Goal: Check status: Check status

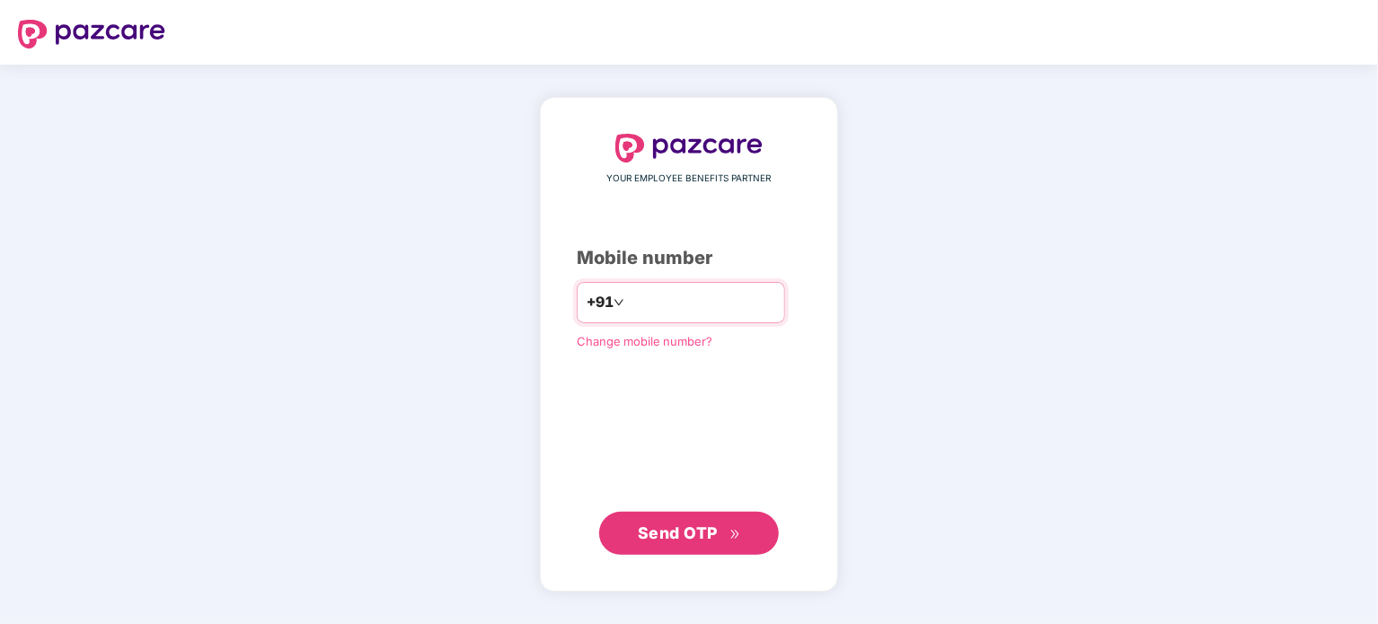
type input "**********"
click at [678, 531] on span "Send OTP" at bounding box center [678, 532] width 80 height 19
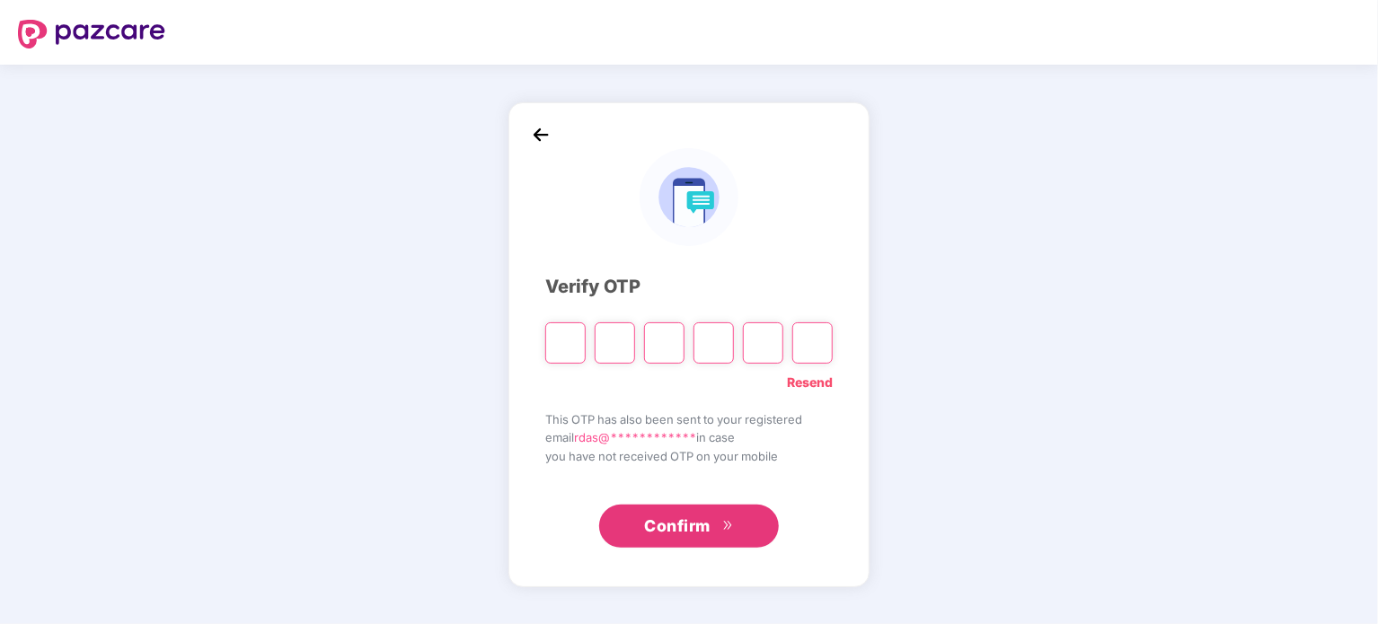
type input "*"
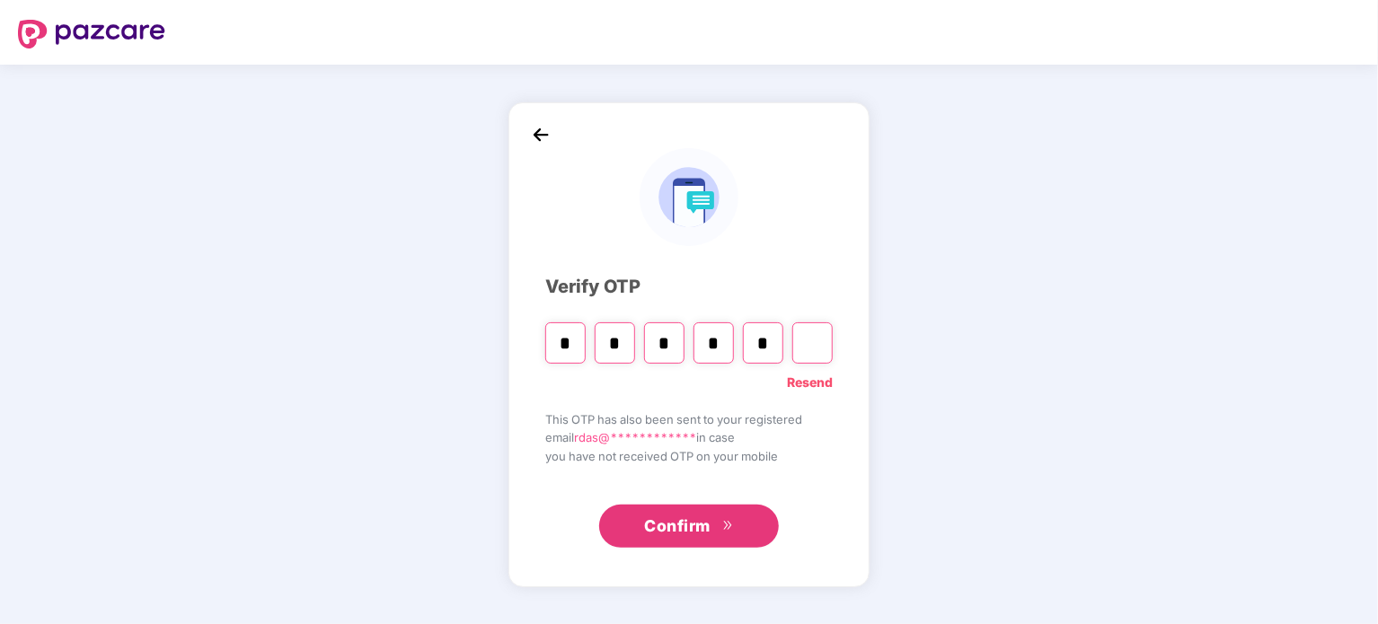
type input "*"
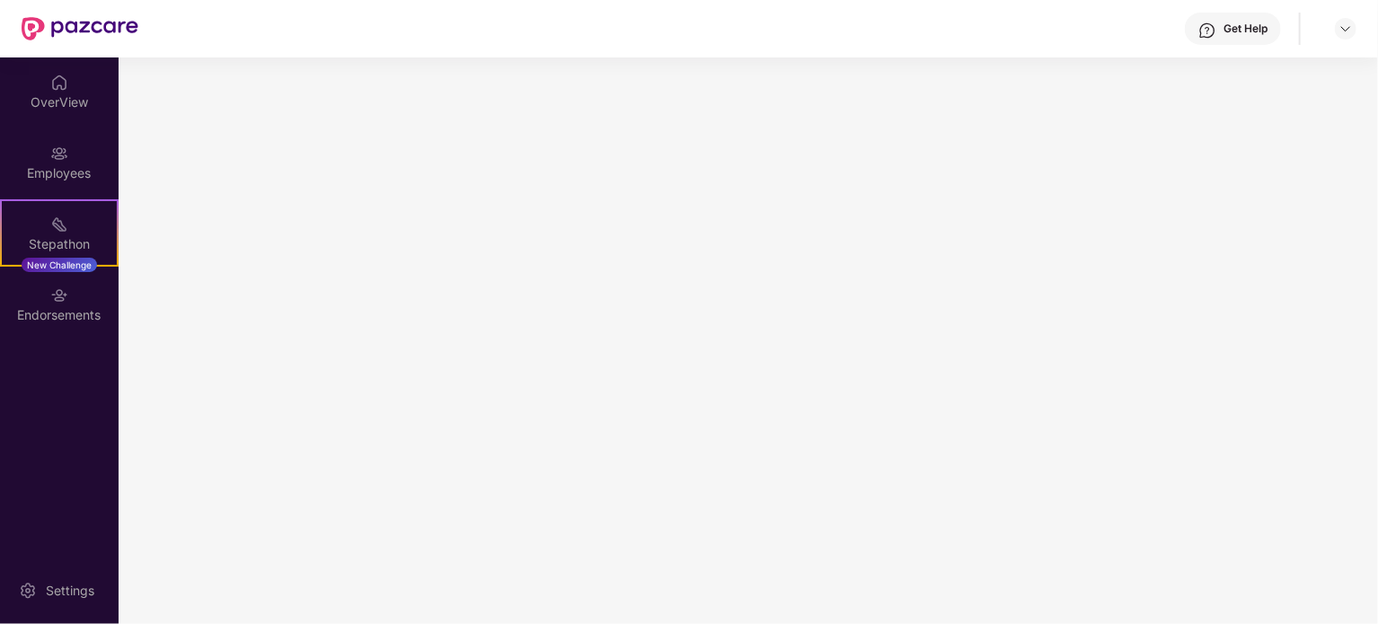
click at [58, 149] on img at bounding box center [59, 154] width 18 height 18
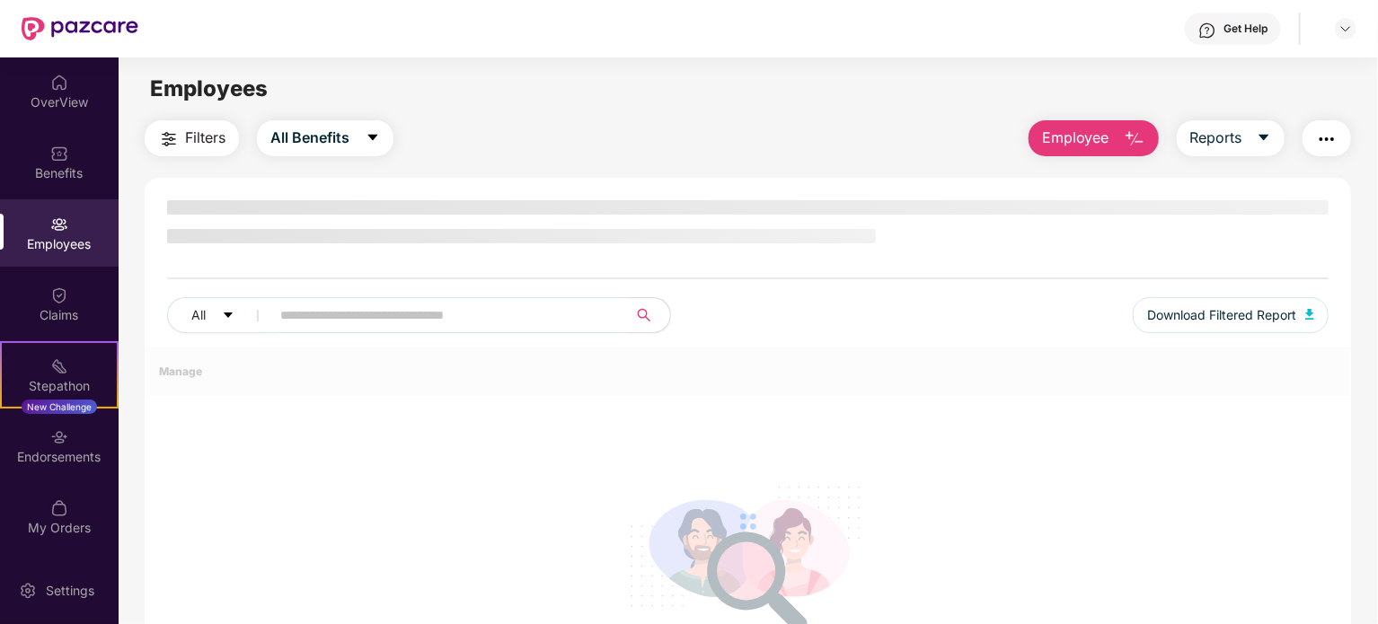
click at [295, 325] on input "text" at bounding box center [441, 315] width 323 height 27
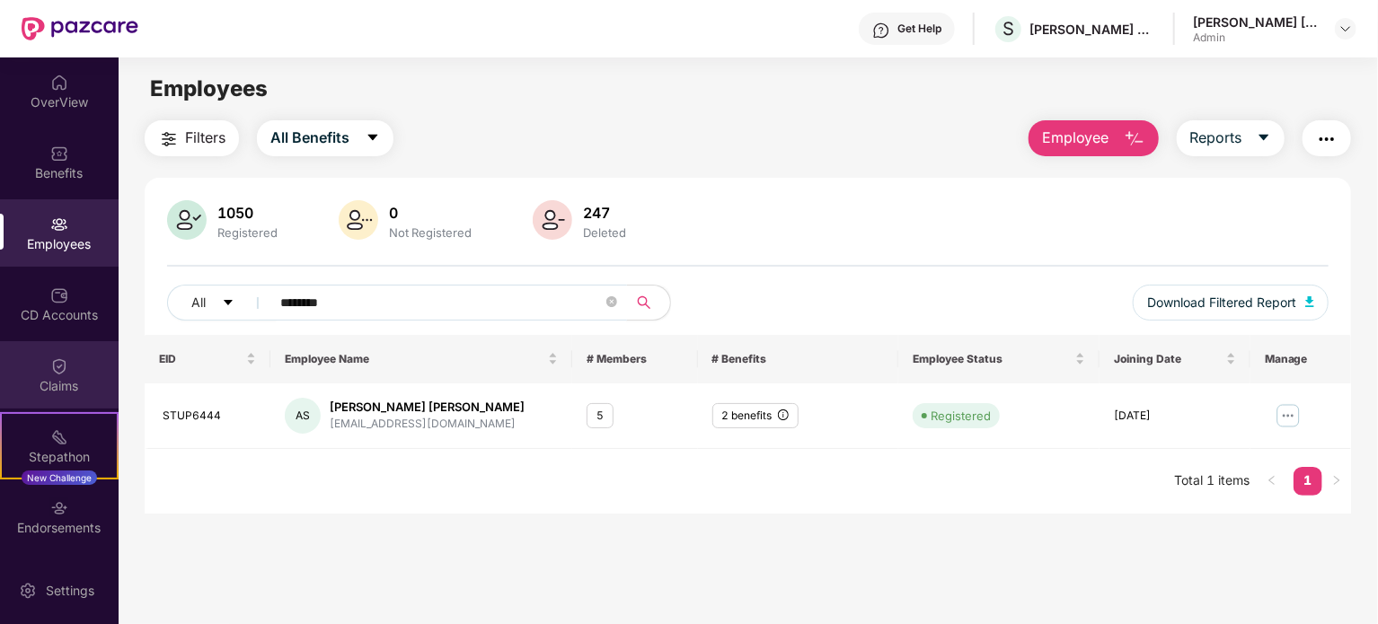
type input "********"
click at [65, 366] on div "Claims" at bounding box center [59, 374] width 119 height 67
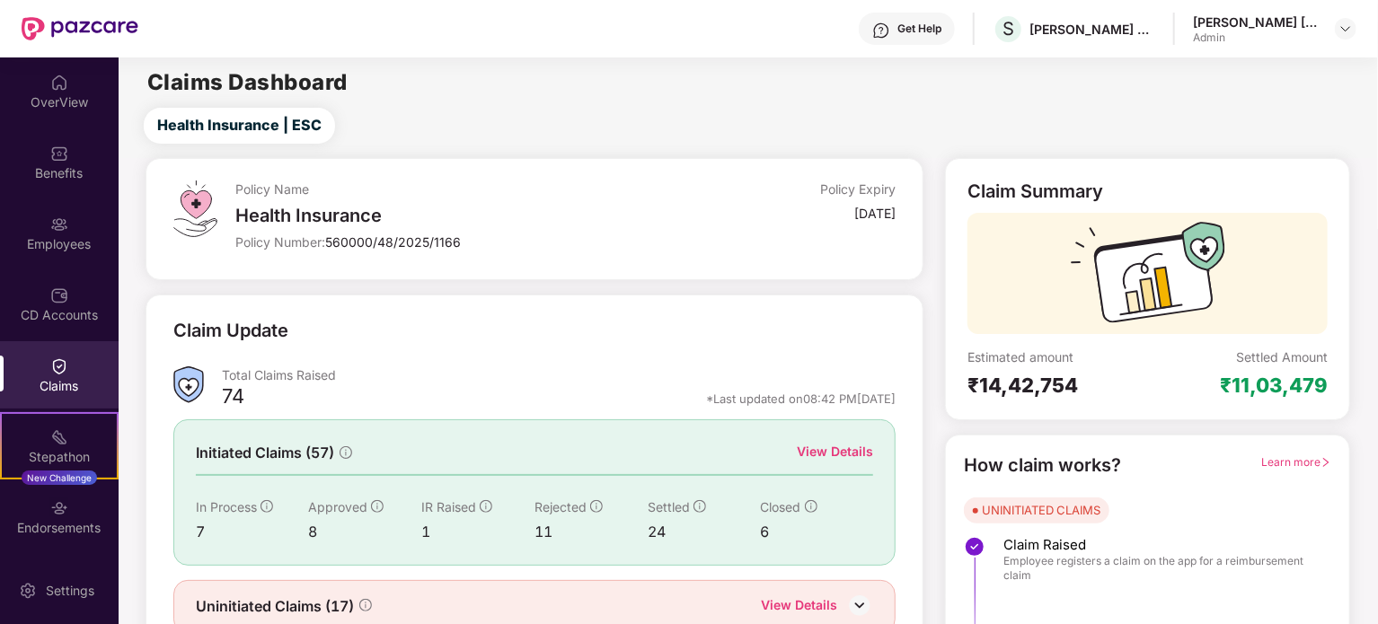
click at [863, 448] on div "View Details" at bounding box center [835, 452] width 76 height 20
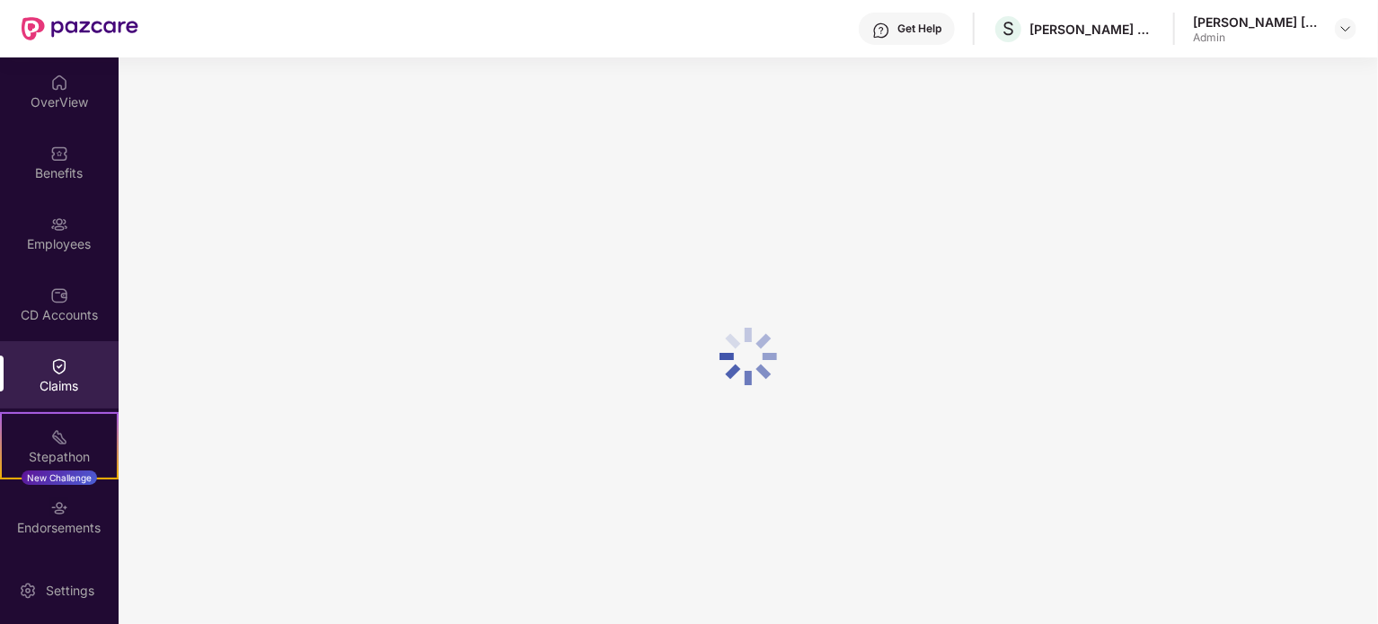
click at [863, 448] on div at bounding box center [749, 357] width 1260 height 598
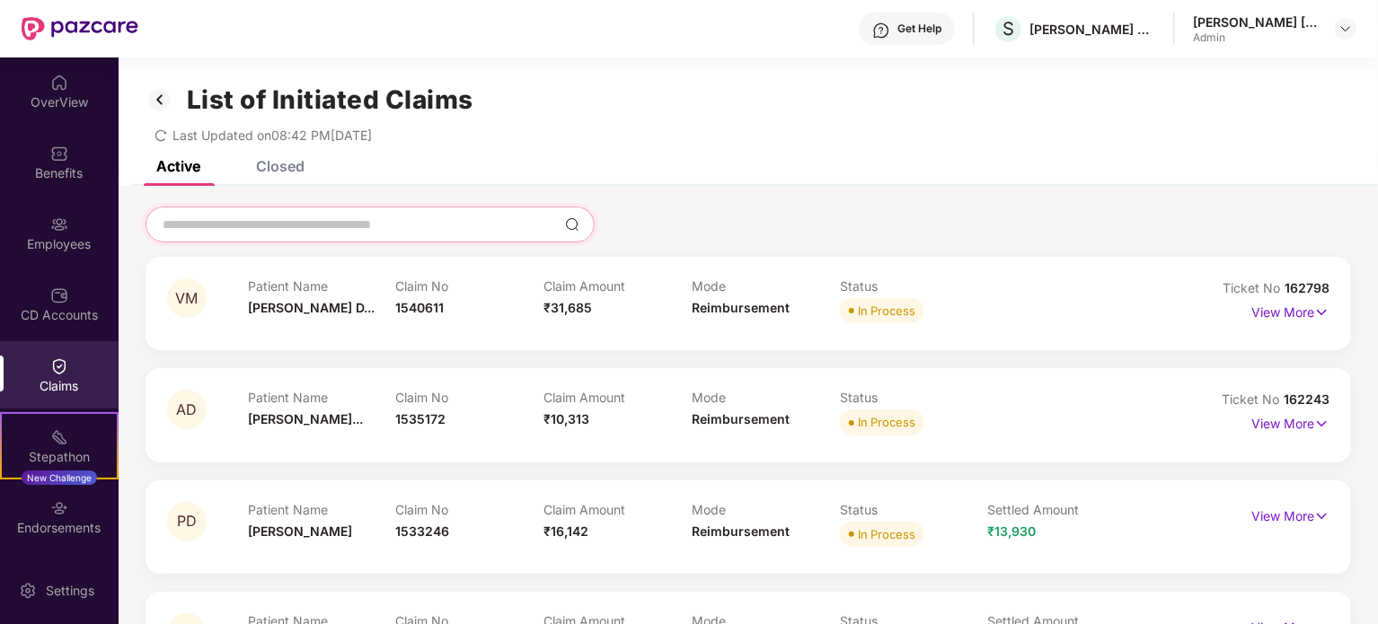
click at [349, 217] on input at bounding box center [359, 225] width 397 height 19
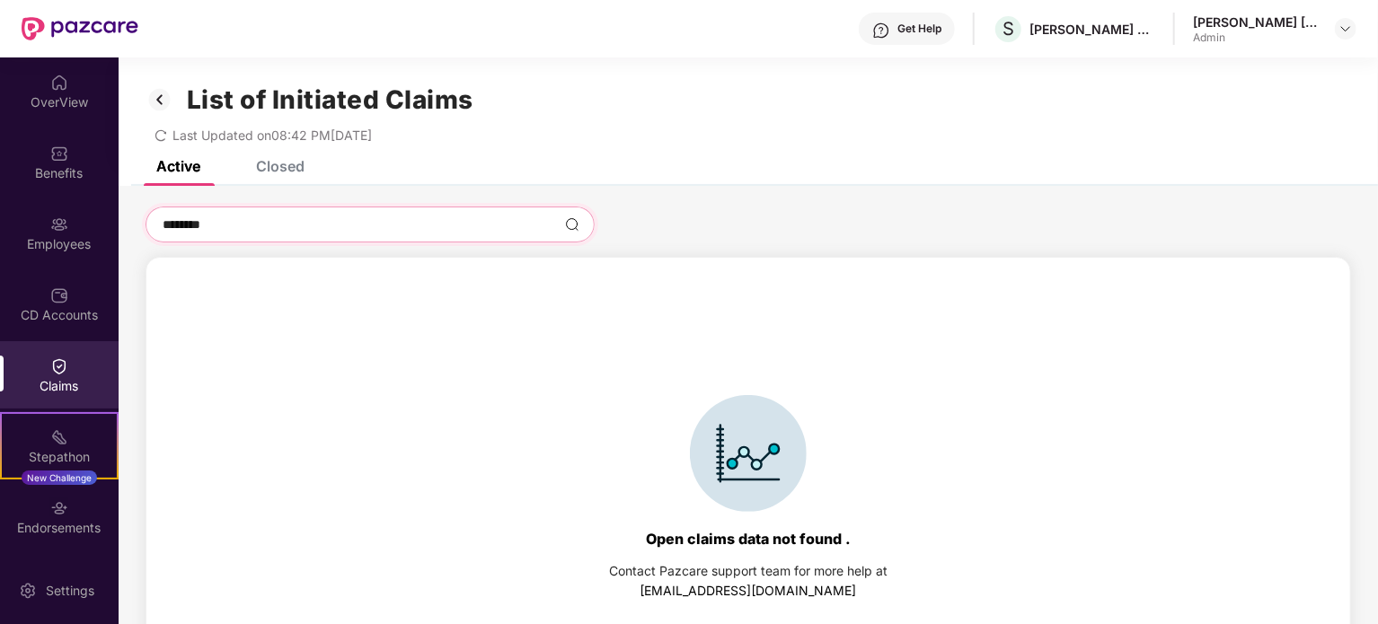
type input "********"
click at [571, 228] on img at bounding box center [572, 224] width 14 height 14
click at [298, 164] on div "Closed" at bounding box center [280, 166] width 49 height 18
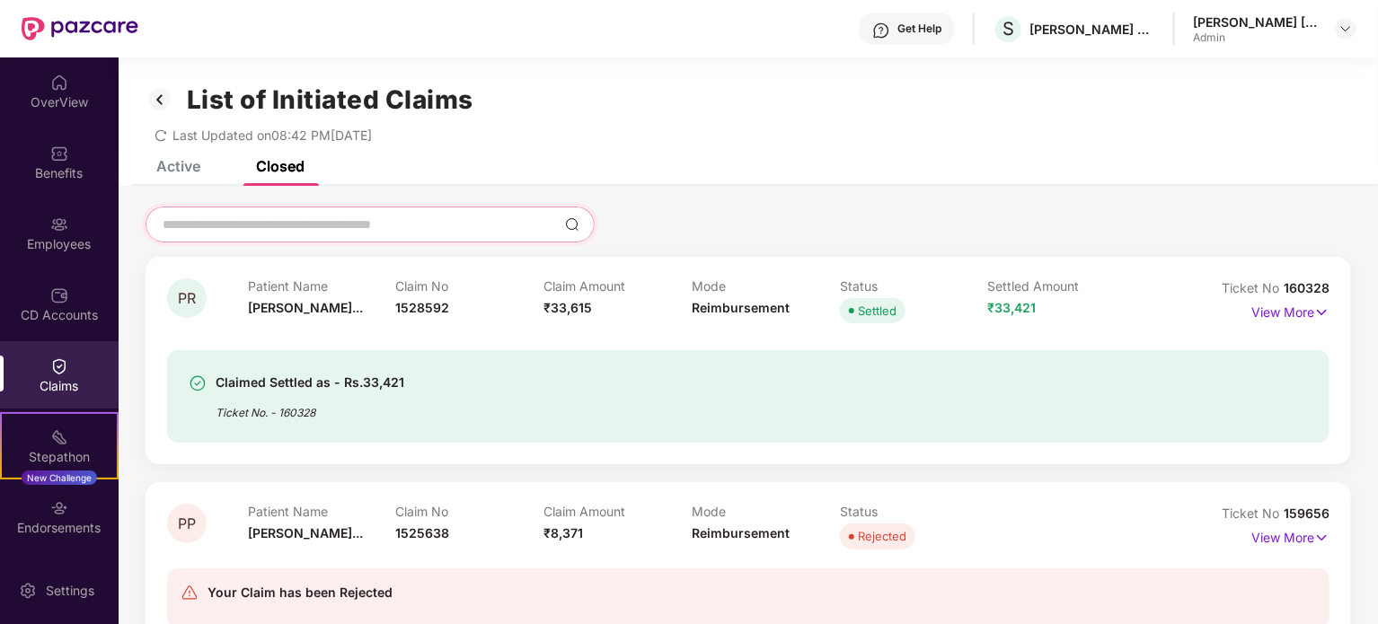
click at [262, 226] on input at bounding box center [359, 225] width 397 height 19
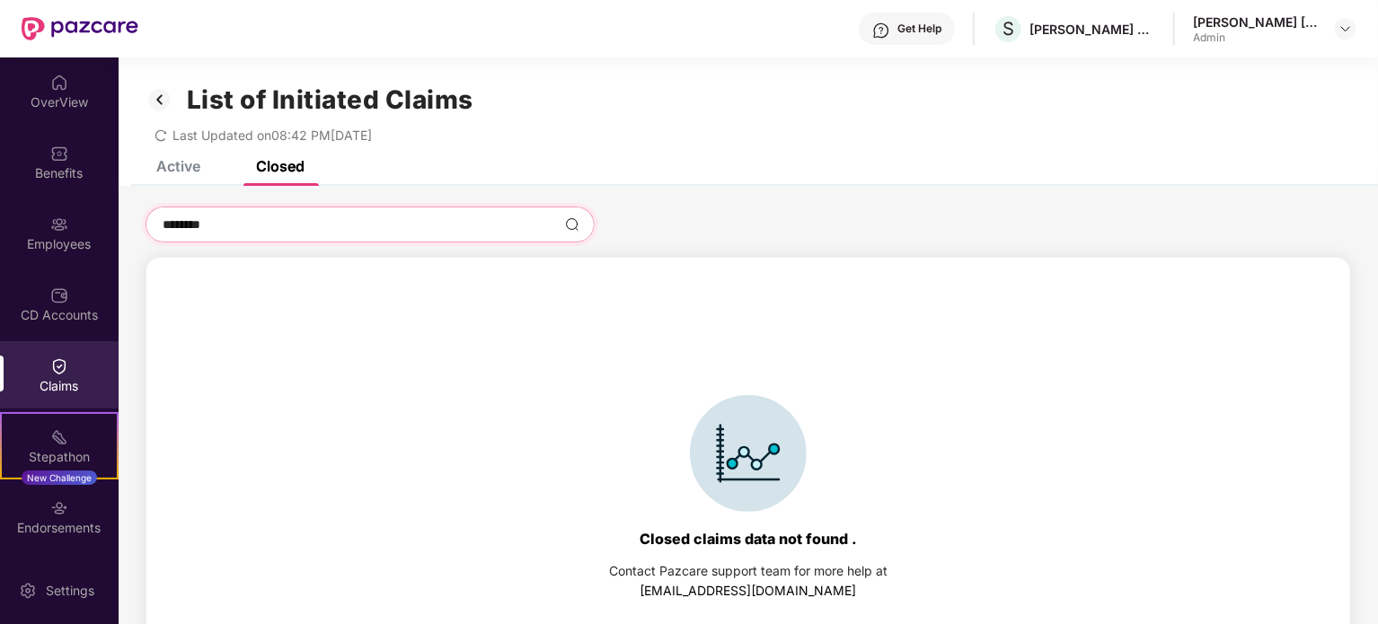
type input "********"
click at [584, 227] on div "********" at bounding box center [370, 225] width 449 height 36
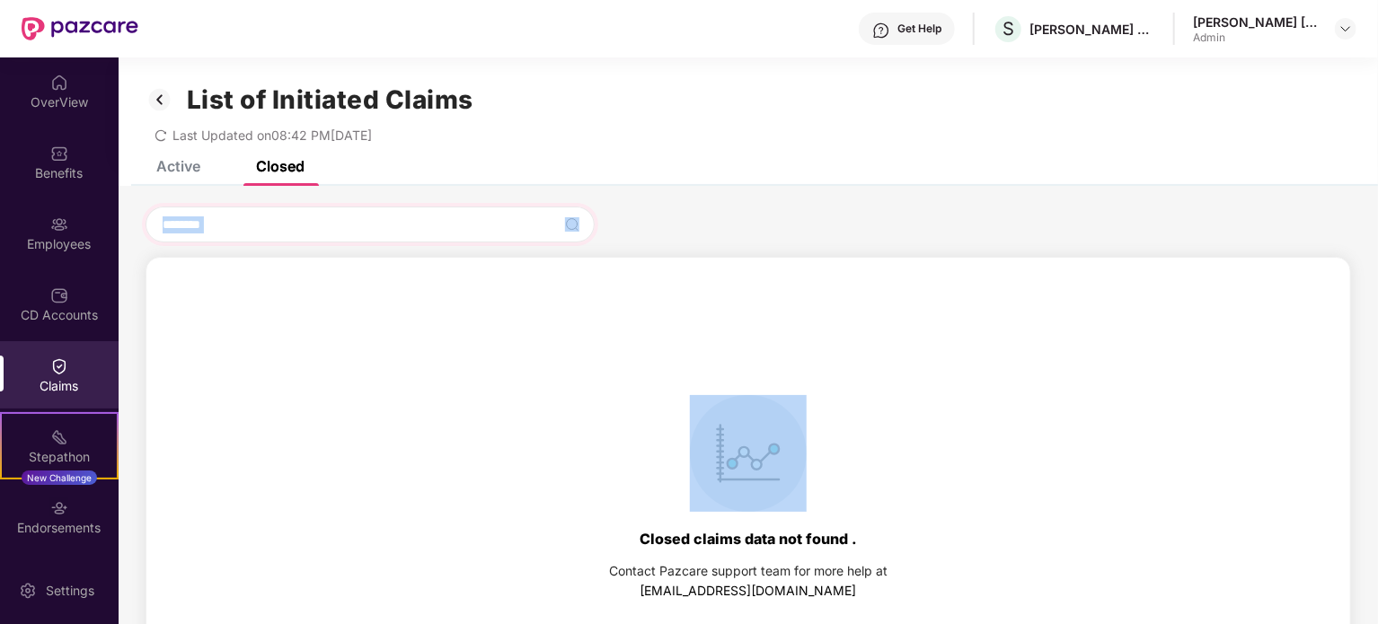
click at [584, 227] on div "********" at bounding box center [370, 225] width 449 height 36
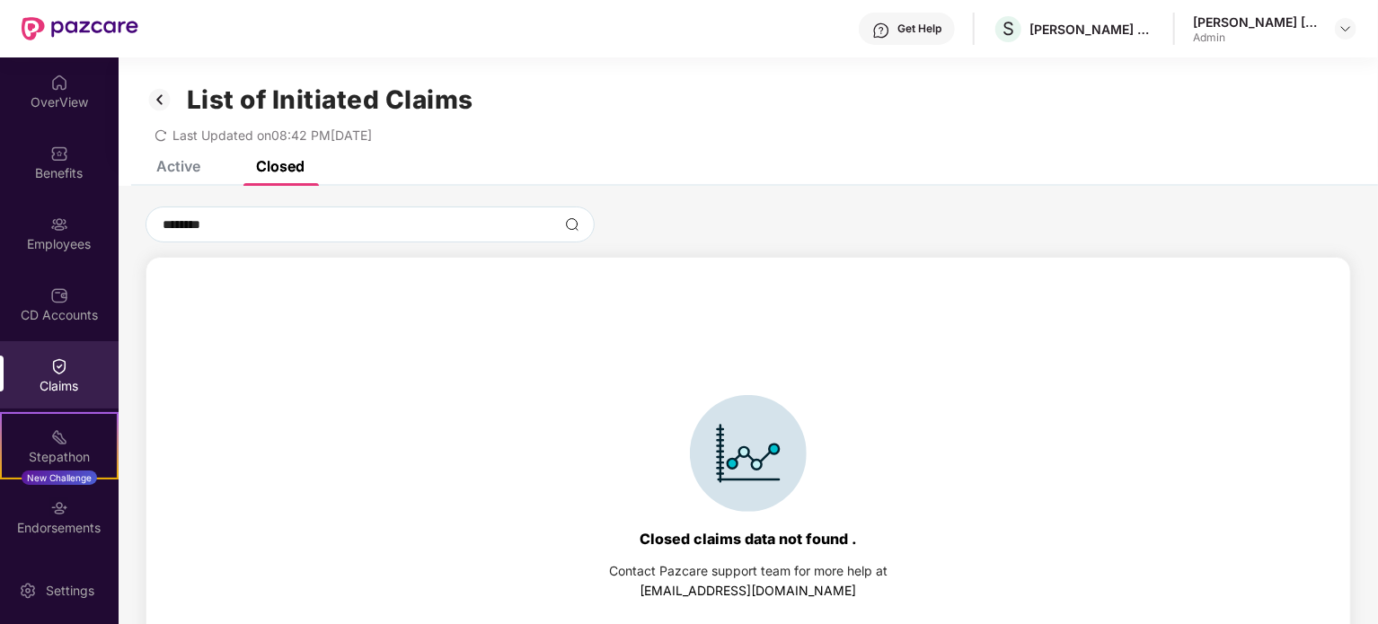
click at [192, 167] on div "Active" at bounding box center [178, 166] width 44 height 18
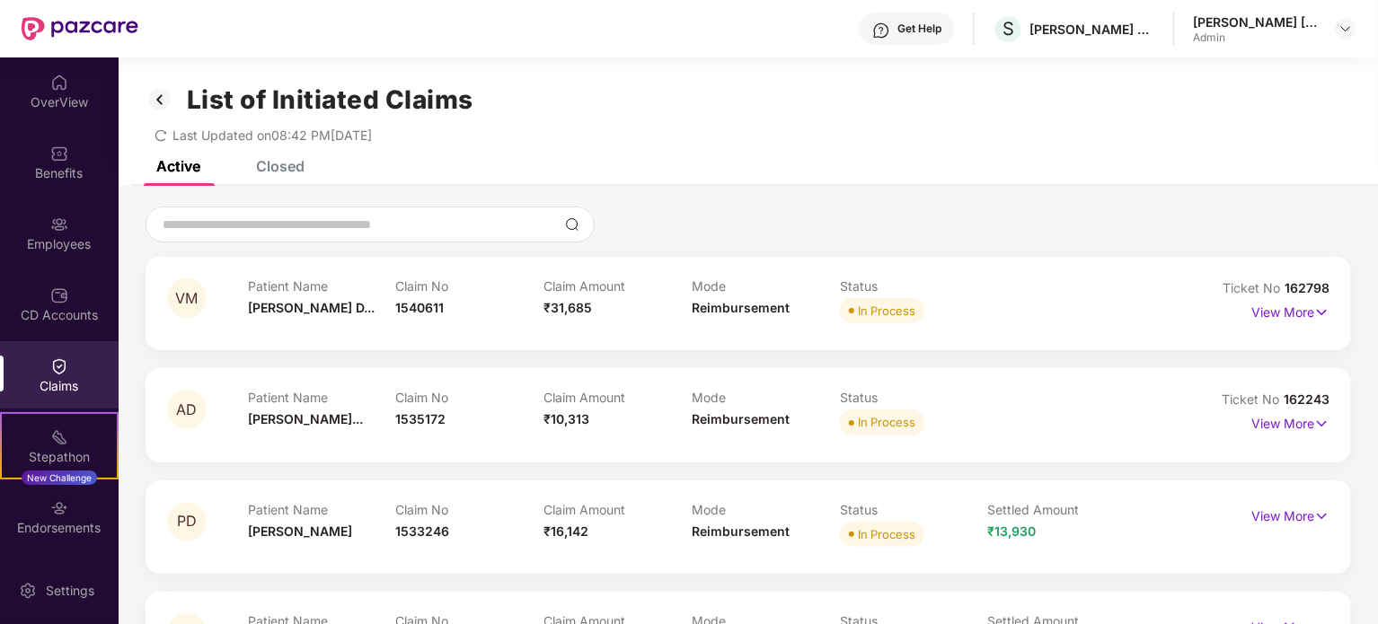
click at [192, 167] on div "Active" at bounding box center [178, 166] width 44 height 18
click at [292, 224] on input at bounding box center [359, 225] width 397 height 19
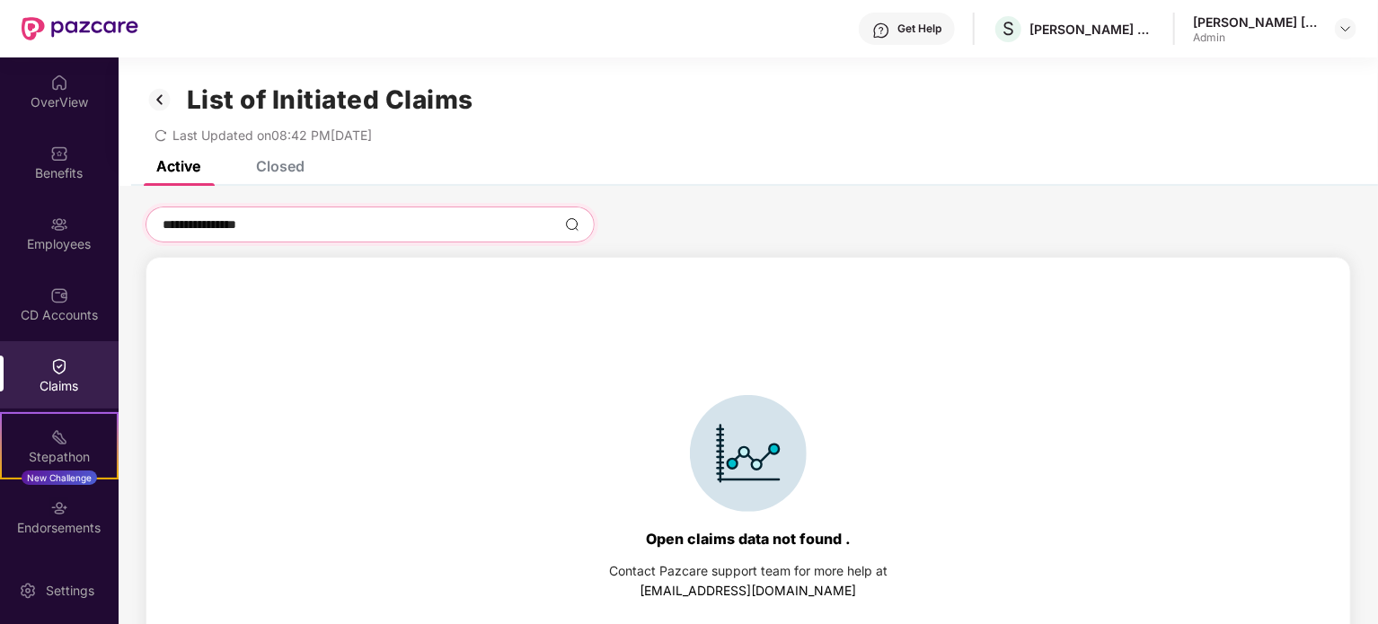
type input "**********"
click at [572, 226] on img at bounding box center [572, 224] width 14 height 14
click at [79, 362] on div "Claims" at bounding box center [59, 374] width 119 height 67
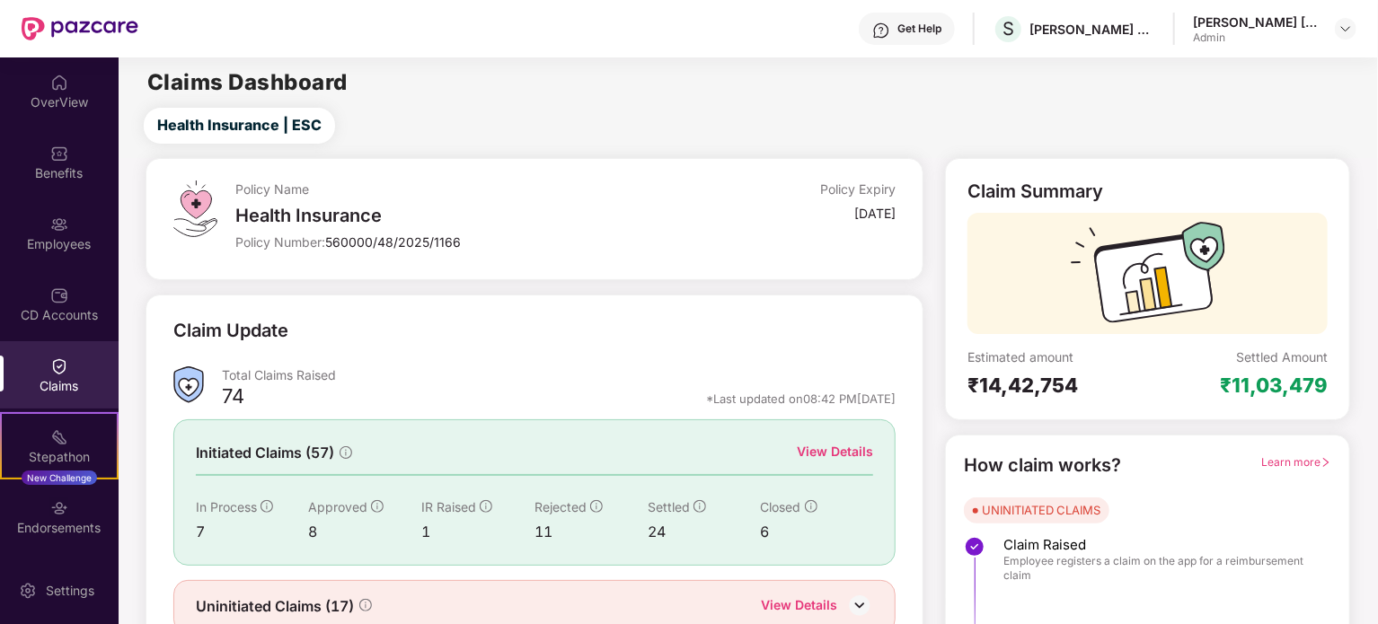
click at [1373, 599] on div "Policy Name Health Insurance Policy Number: 560000/48/2025/1166 Policy Expiry […" at bounding box center [748, 430] width 1280 height 545
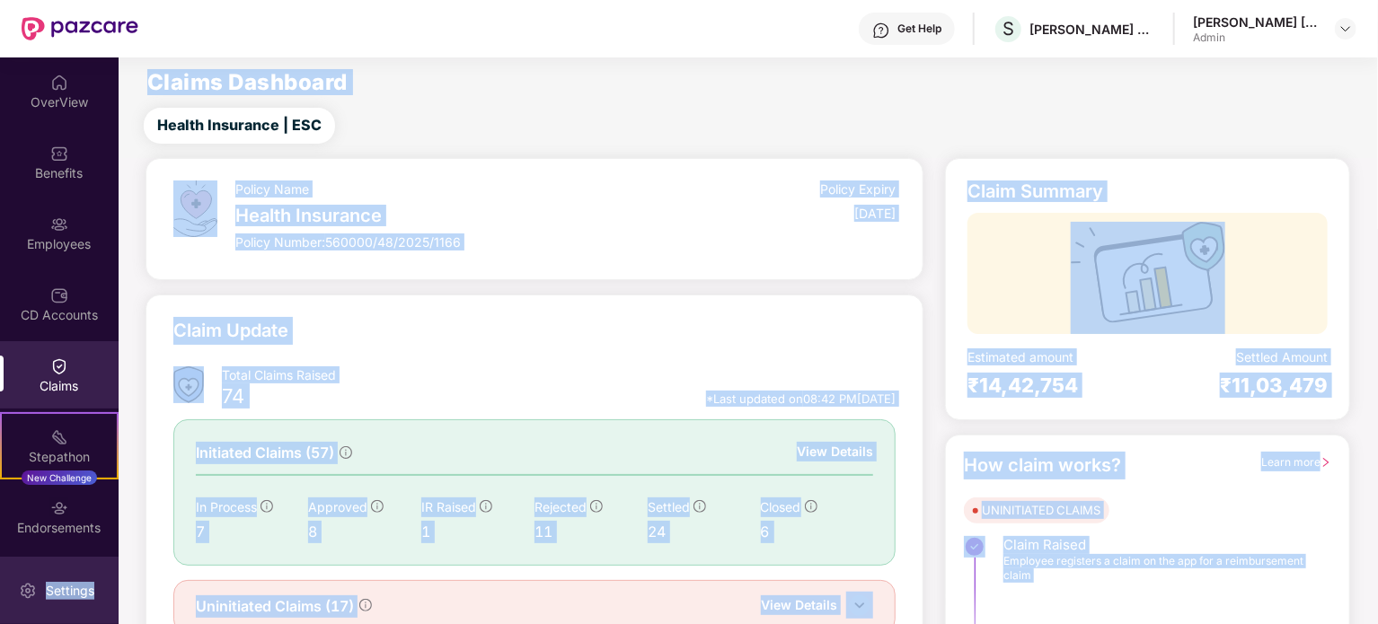
scroll to position [78, 0]
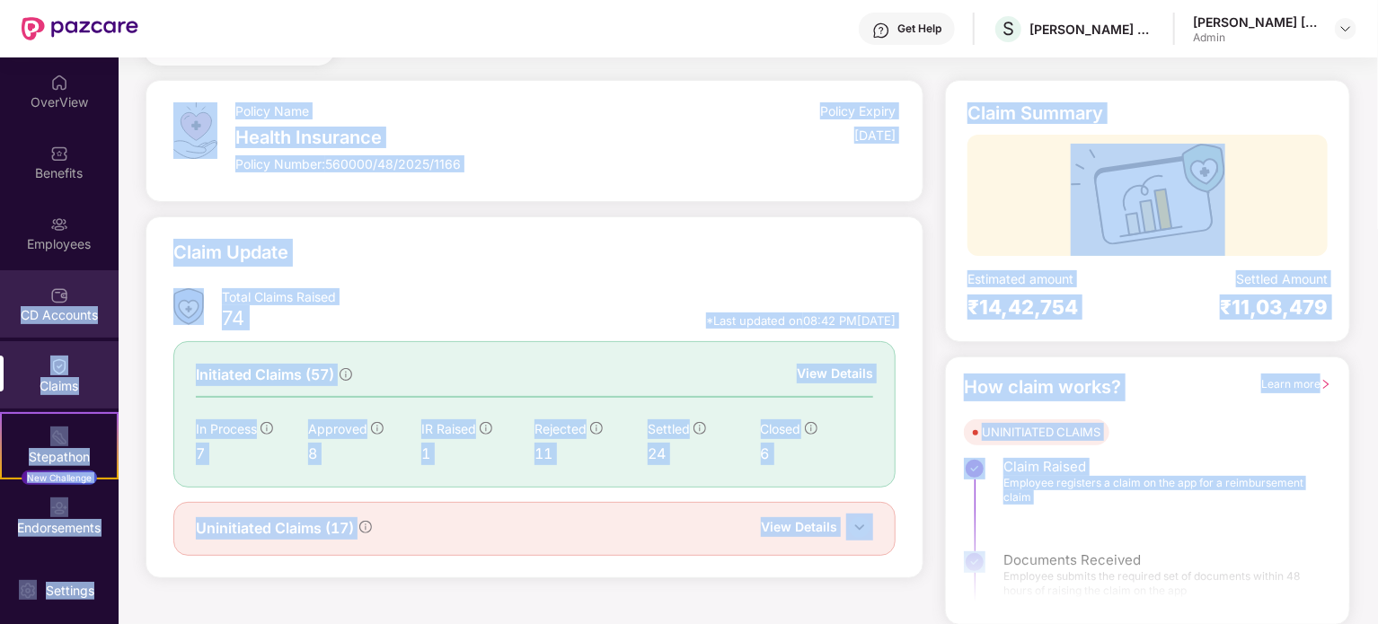
drag, startPoint x: 1373, startPoint y: 599, endPoint x: 93, endPoint y: 294, distance: 1315.4
click at [93, 294] on div "OverView Benefits Employees CD Accounts Claims Stepathon New Challenge Endorsem…" at bounding box center [689, 341] width 1378 height 567
click at [441, 430] on span "IR Raised" at bounding box center [448, 428] width 55 height 15
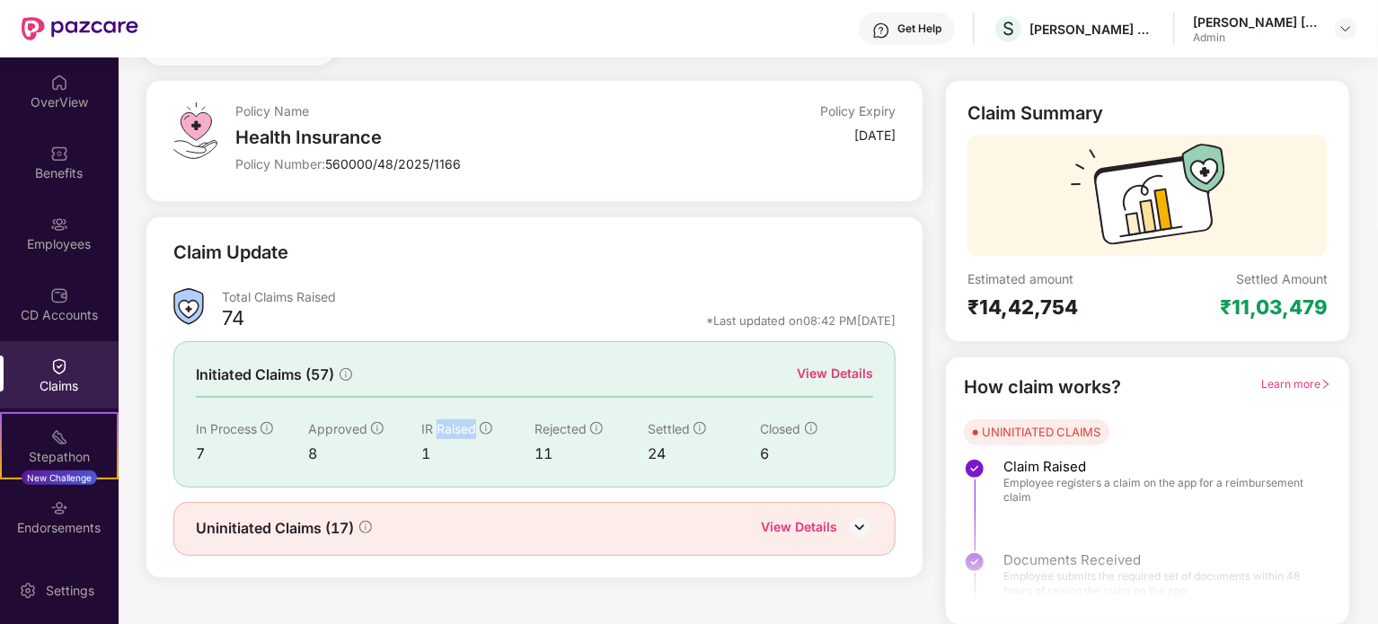
click at [441, 430] on span "IR Raised" at bounding box center [448, 428] width 55 height 15
click at [801, 527] on div "View Details" at bounding box center [799, 529] width 76 height 23
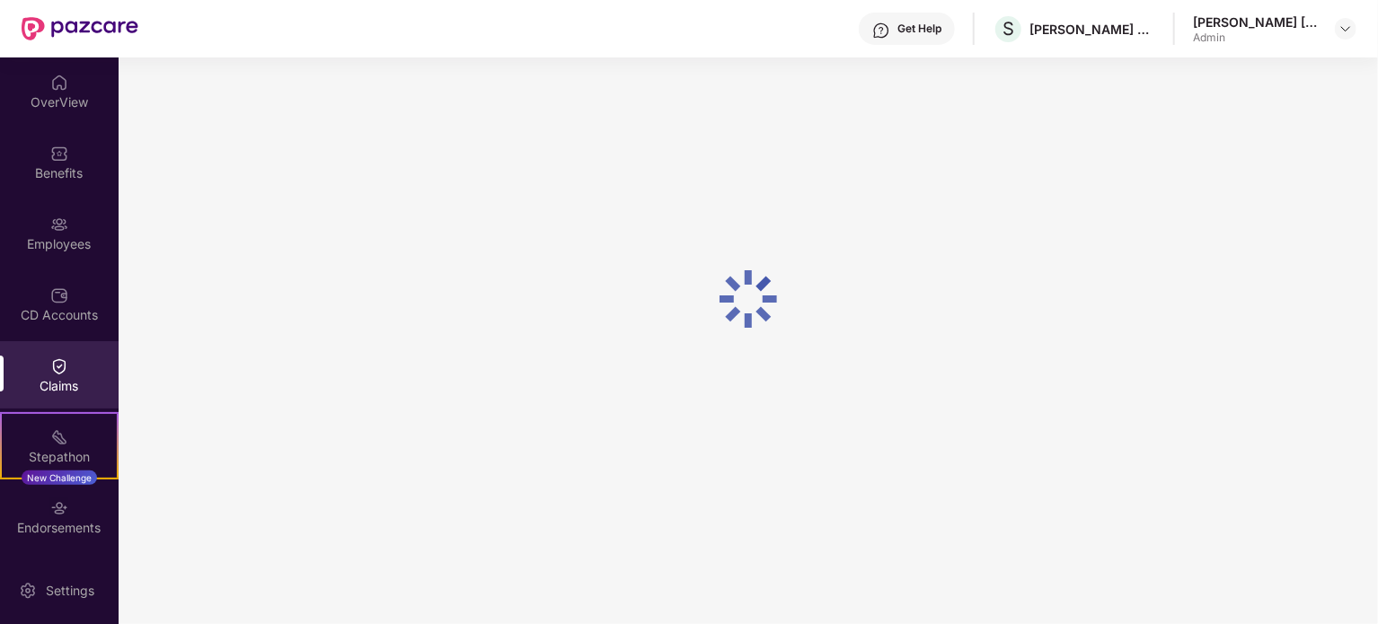
click at [801, 527] on div at bounding box center [749, 299] width 1260 height 598
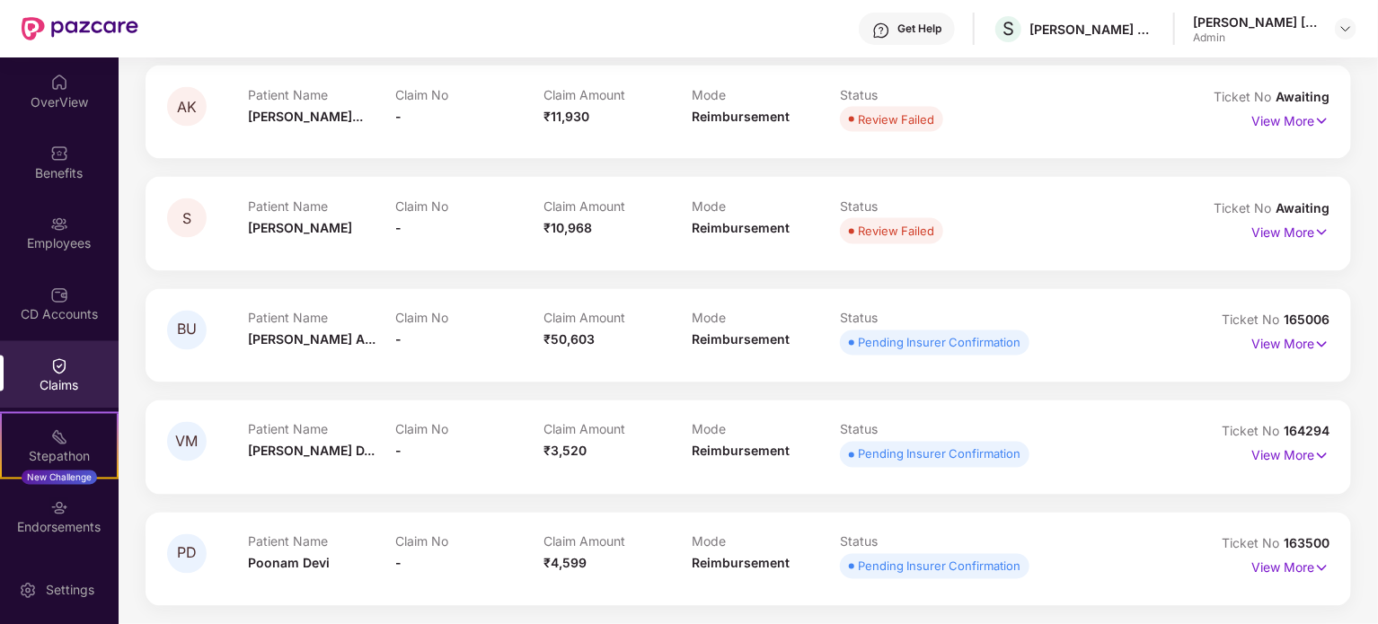
scroll to position [413, 0]
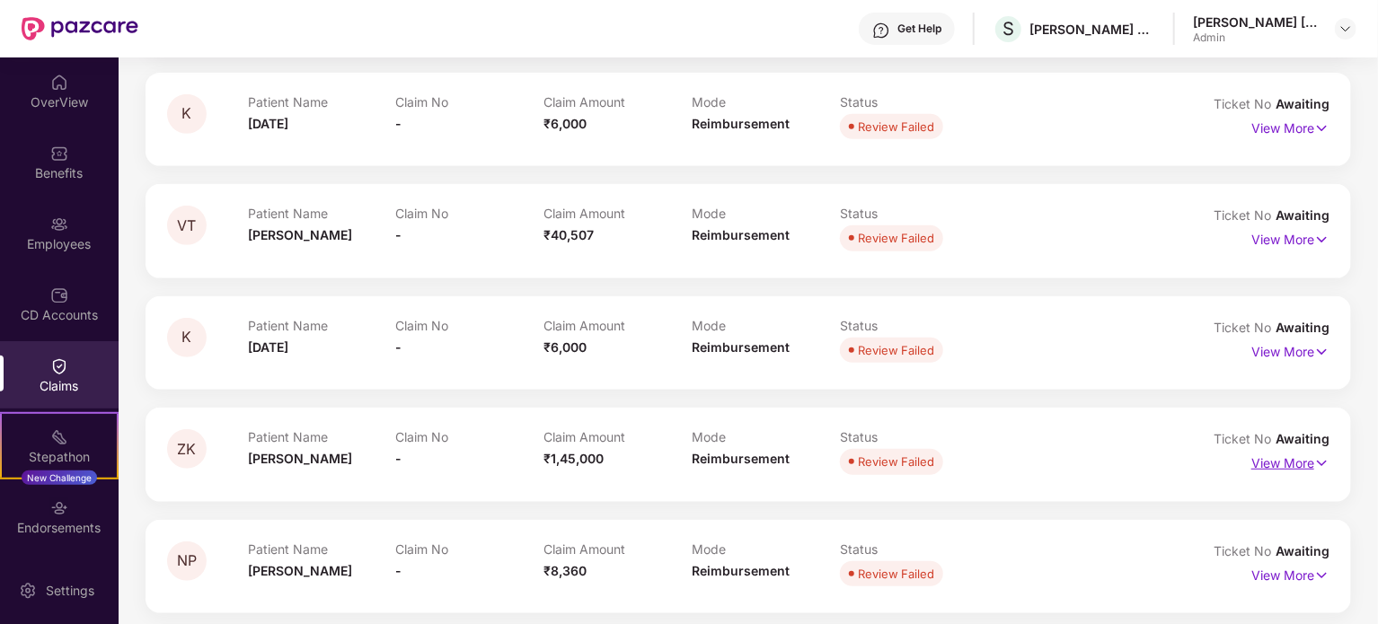
click at [1294, 463] on p "View More" at bounding box center [1291, 461] width 78 height 24
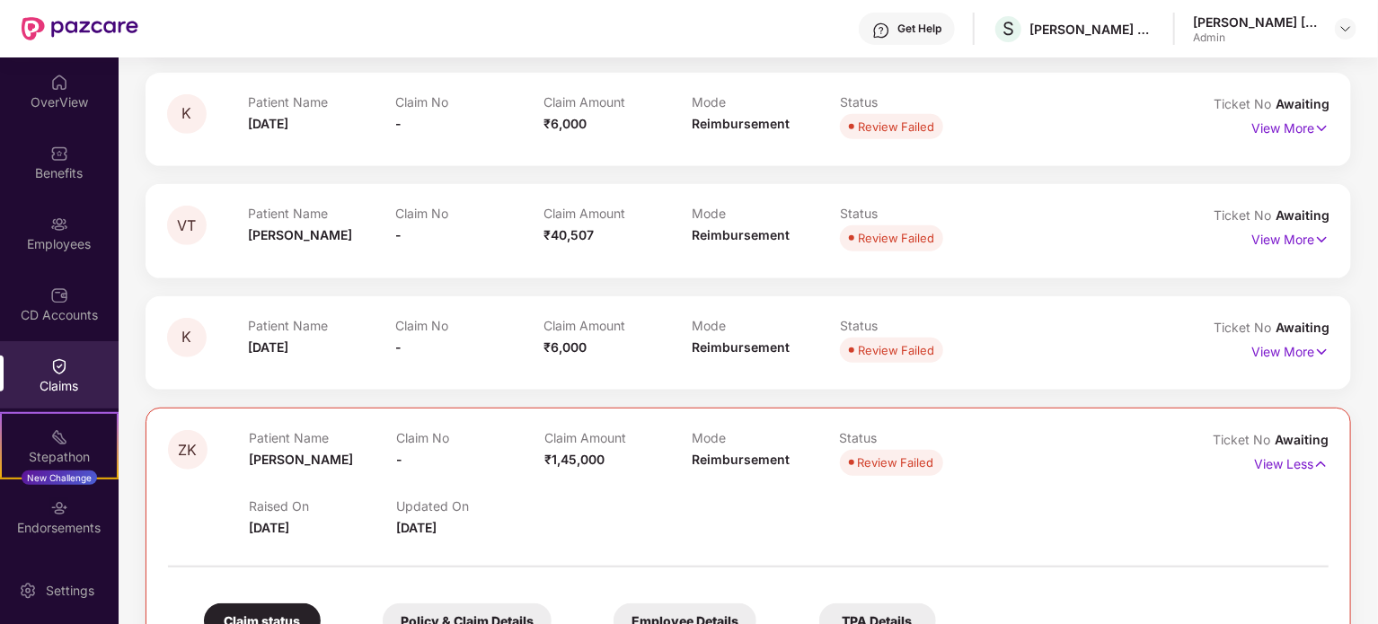
drag, startPoint x: 1369, startPoint y: 617, endPoint x: 1379, endPoint y: 521, distance: 96.6
click at [1377, 521] on html "Get Help S [PERSON_NAME] CONSULTANTS P LTD [PERSON_NAME] [PERSON_NAME] Admin Ov…" at bounding box center [689, 312] width 1378 height 624
click at [1294, 467] on p "View Less" at bounding box center [1291, 462] width 75 height 24
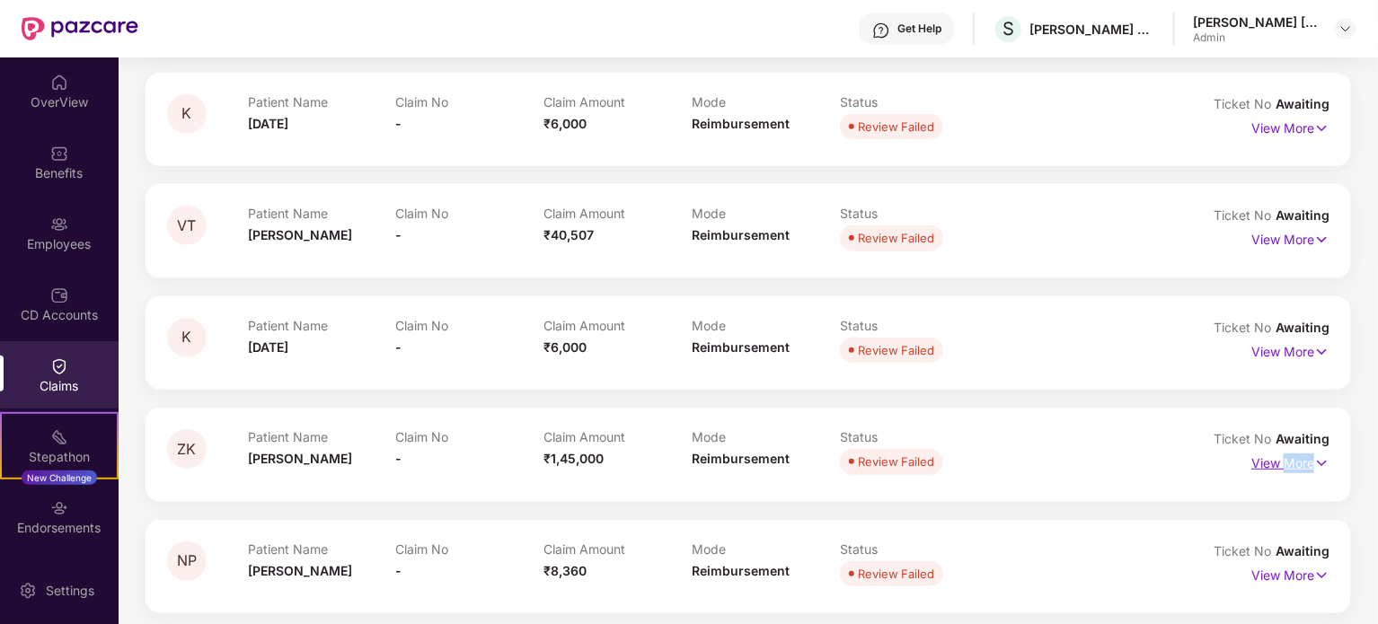
click at [1294, 467] on p "View More" at bounding box center [1291, 461] width 78 height 24
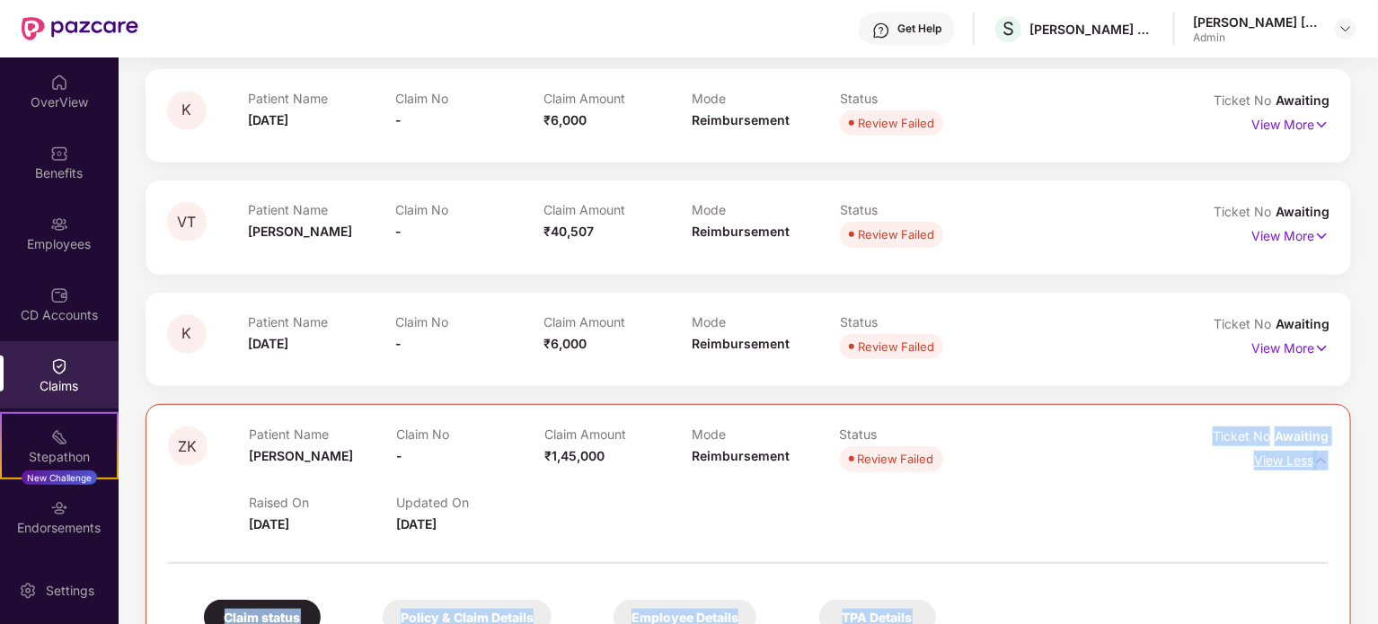
drag, startPoint x: 1367, startPoint y: 617, endPoint x: 1258, endPoint y: 451, distance: 198.6
click at [1290, 463] on p "View Less" at bounding box center [1291, 459] width 75 height 24
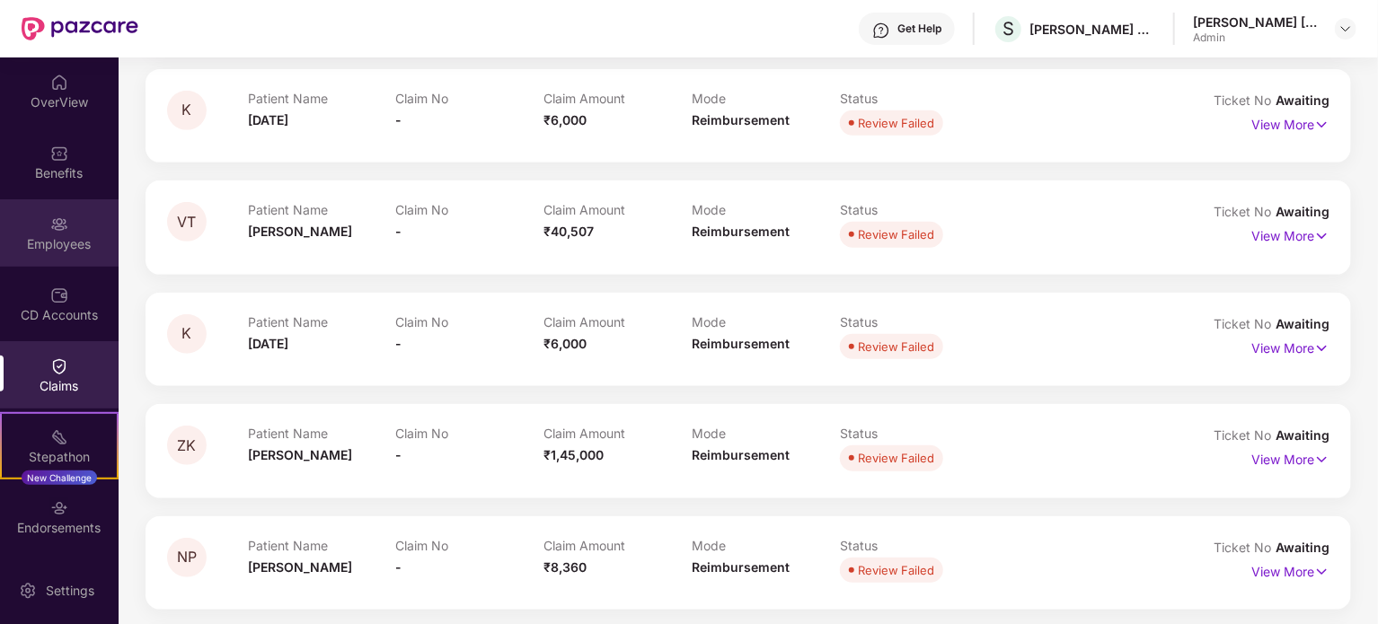
click at [70, 237] on div "Employees" at bounding box center [59, 244] width 119 height 18
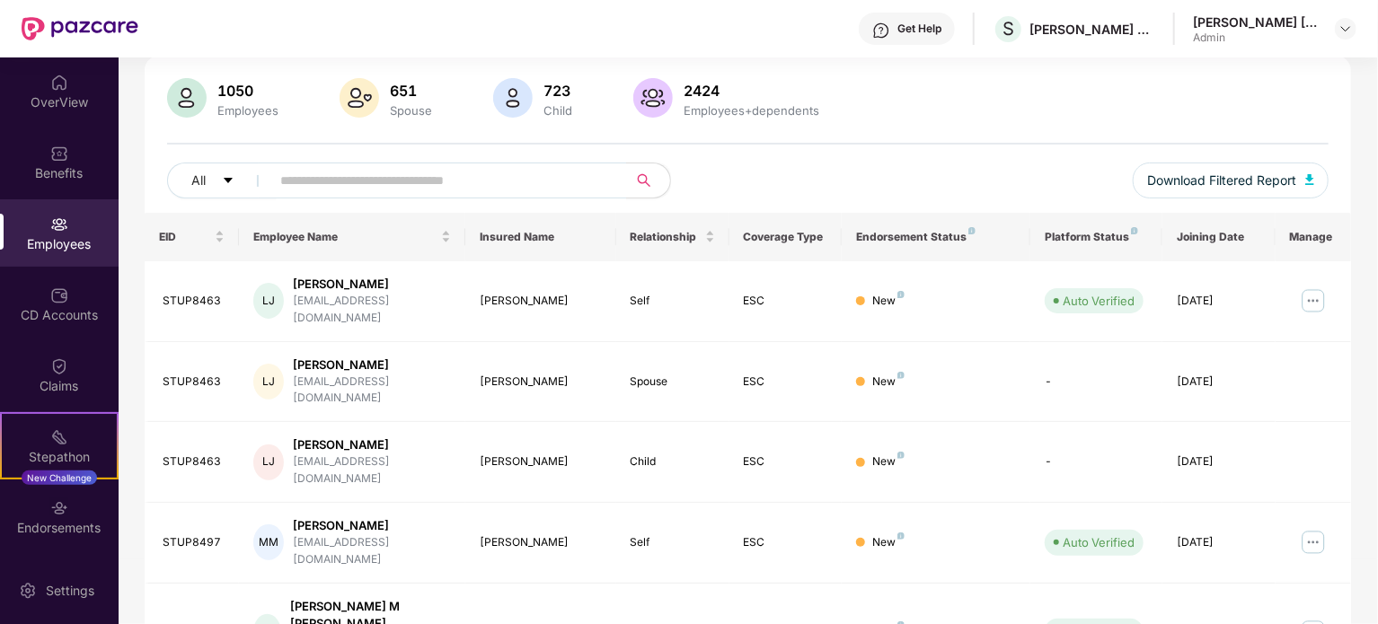
scroll to position [417, 0]
